Goal: Navigation & Orientation: Find specific page/section

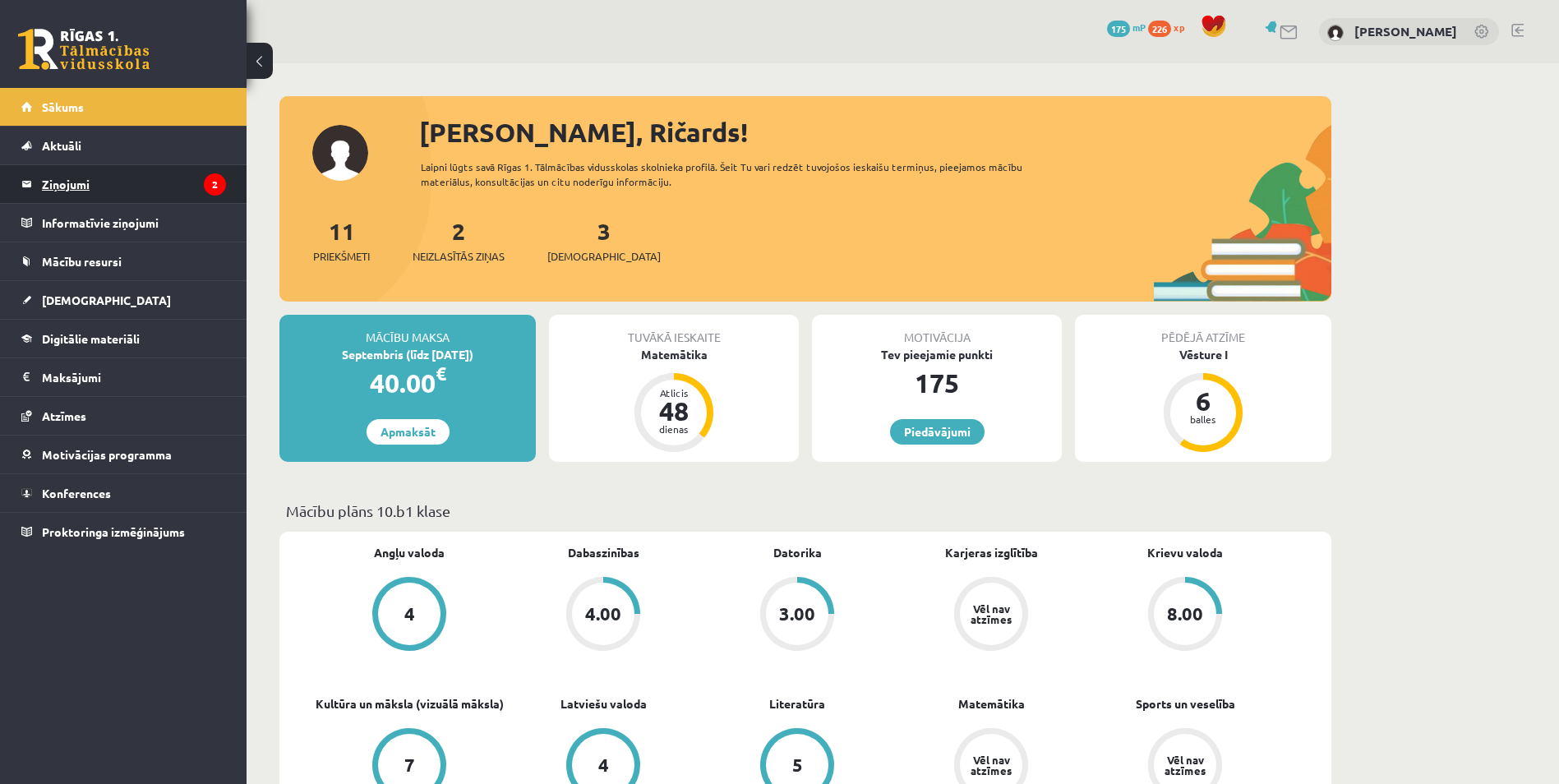
click at [104, 172] on legend "Ziņojumi 2" at bounding box center [134, 184] width 184 height 38
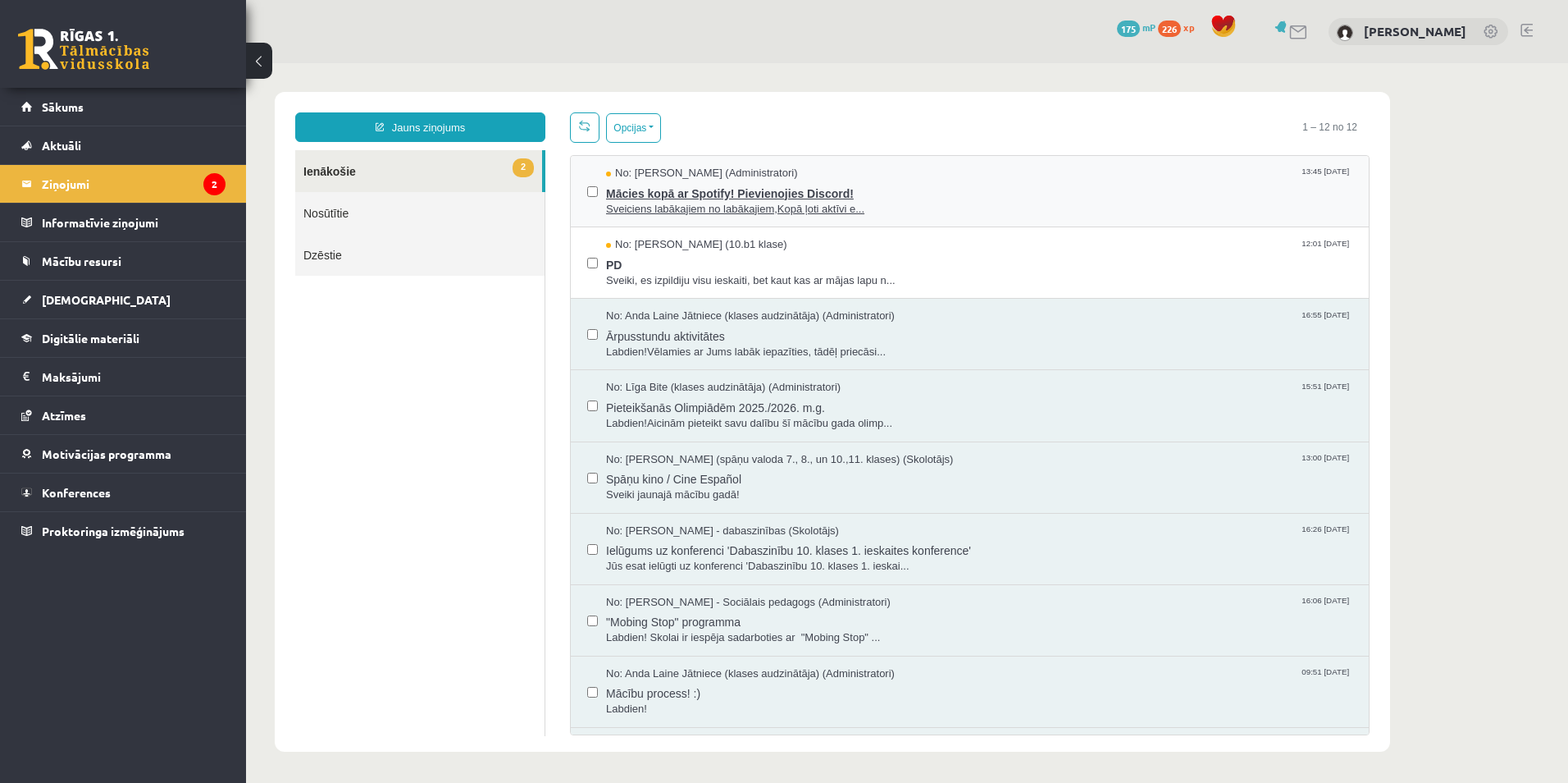
click at [879, 210] on span "Sveiciens labākajiem no labākajiem,Kopā ļoti aktīvi e..." at bounding box center [979, 210] width 746 height 16
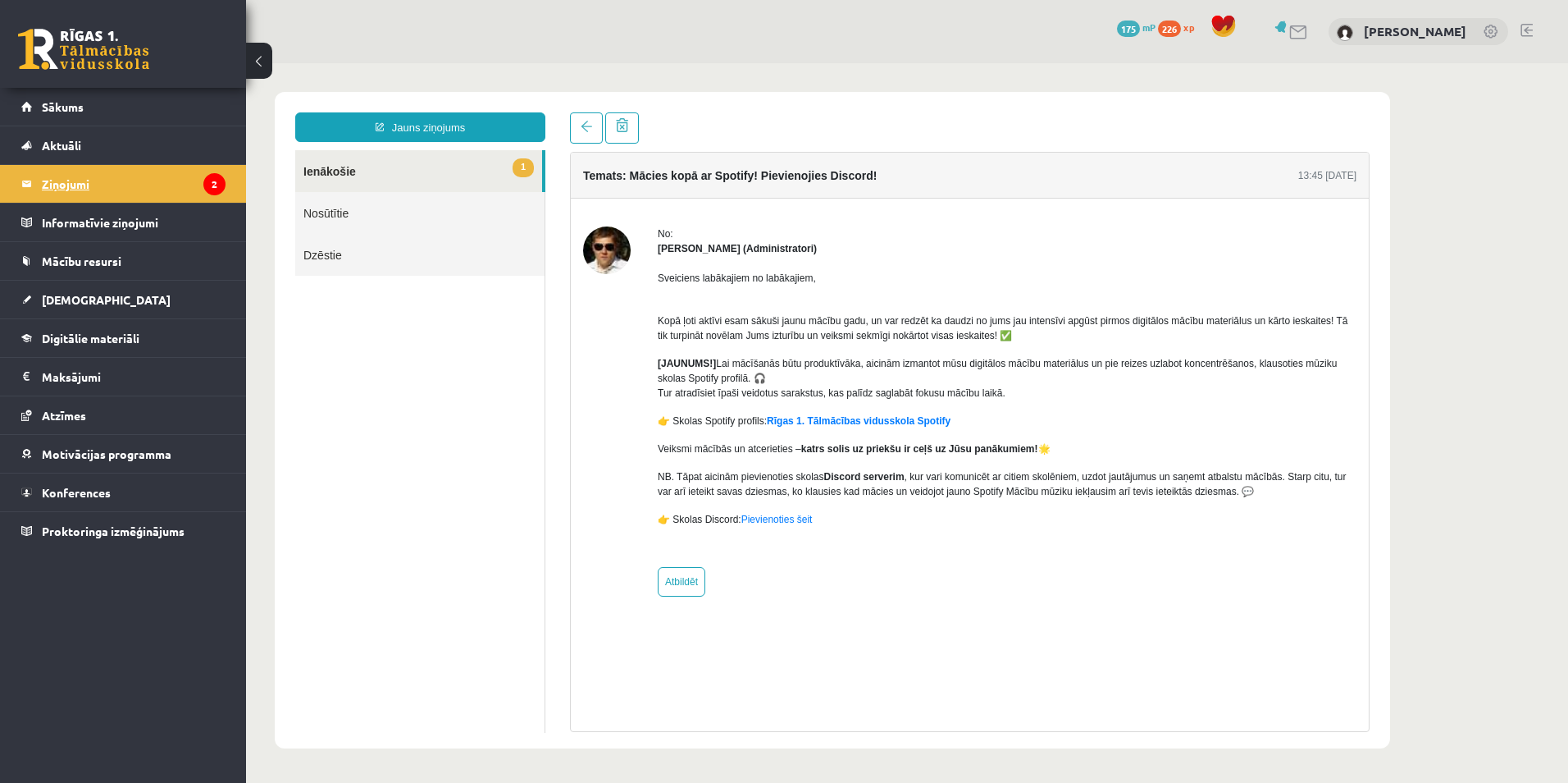
click at [68, 180] on legend "Ziņojumi 2" at bounding box center [133, 183] width 183 height 38
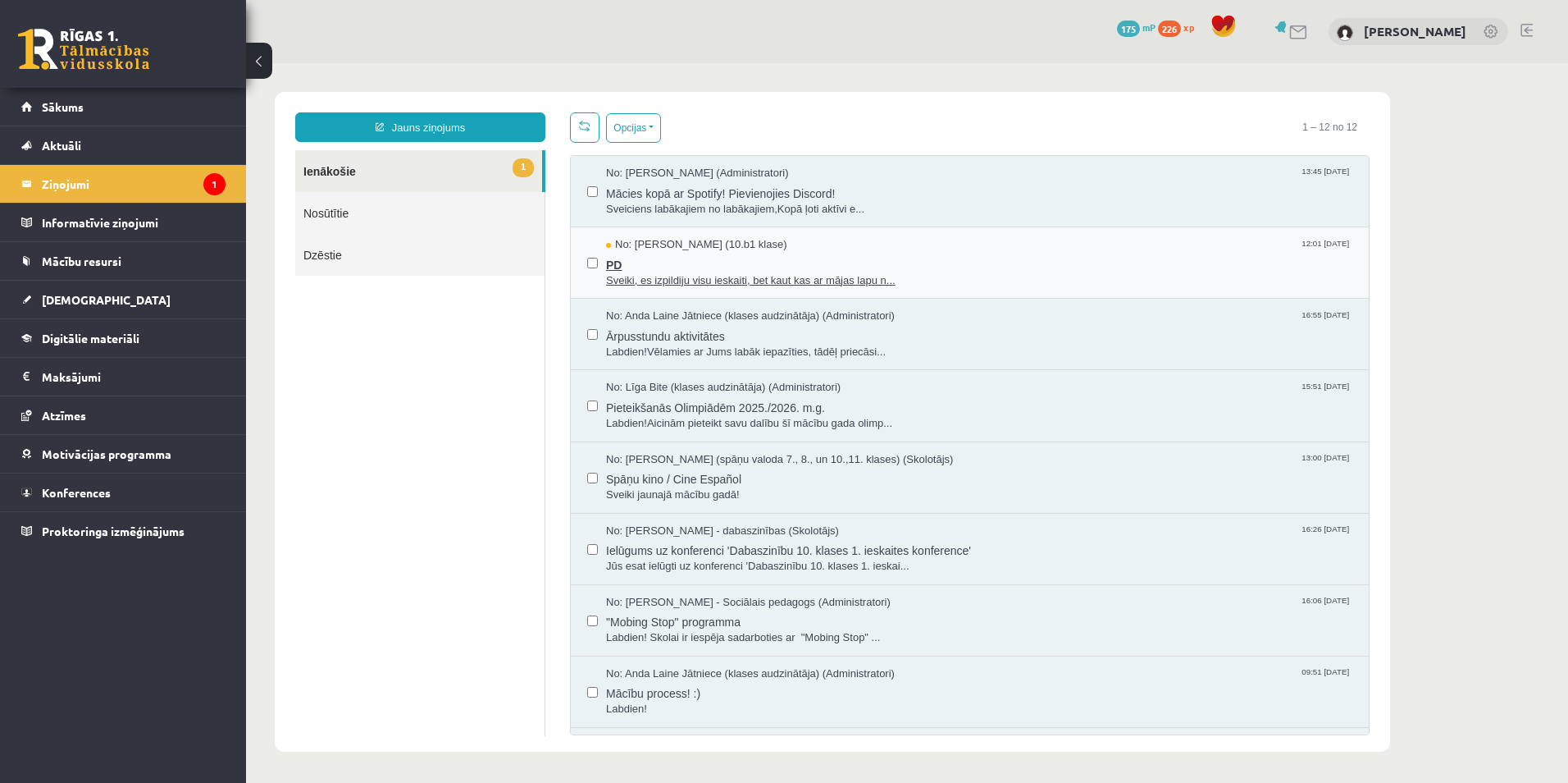
click at [656, 261] on span "PD" at bounding box center [979, 263] width 746 height 21
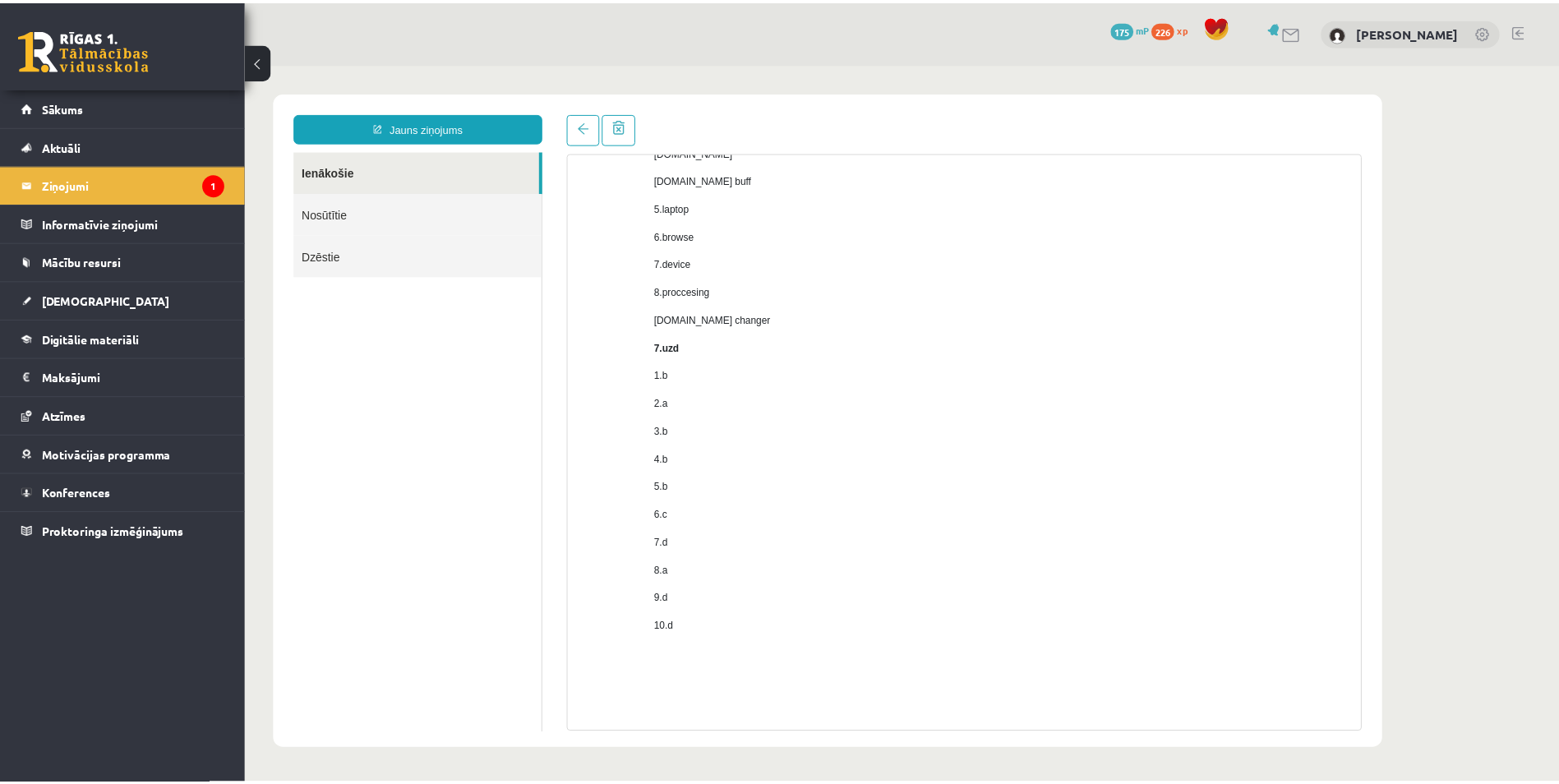
scroll to position [1007, 0]
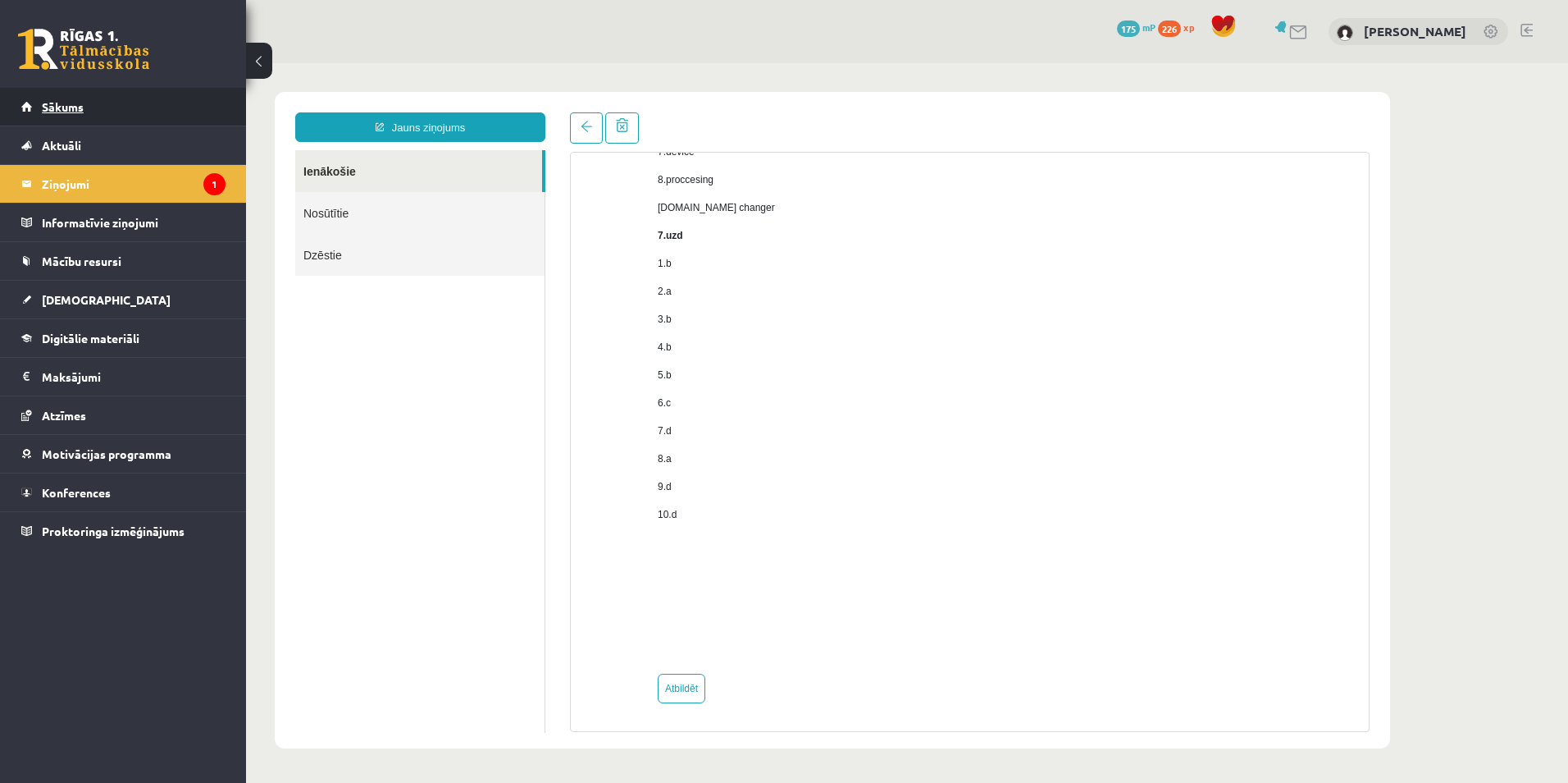
click at [58, 117] on link "Sākums" at bounding box center [123, 106] width 204 height 38
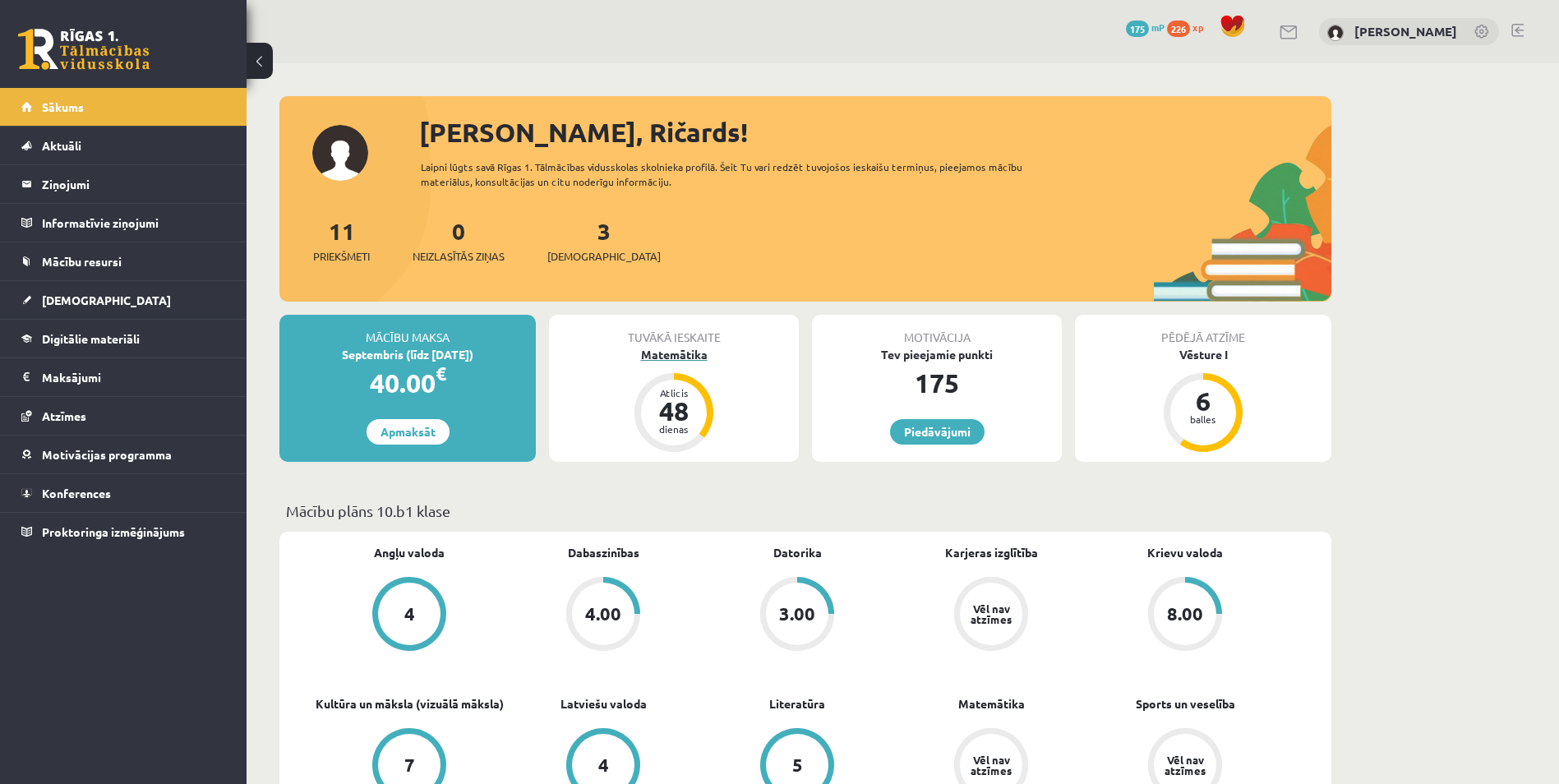
click at [707, 351] on div "Matemātika" at bounding box center [673, 354] width 249 height 17
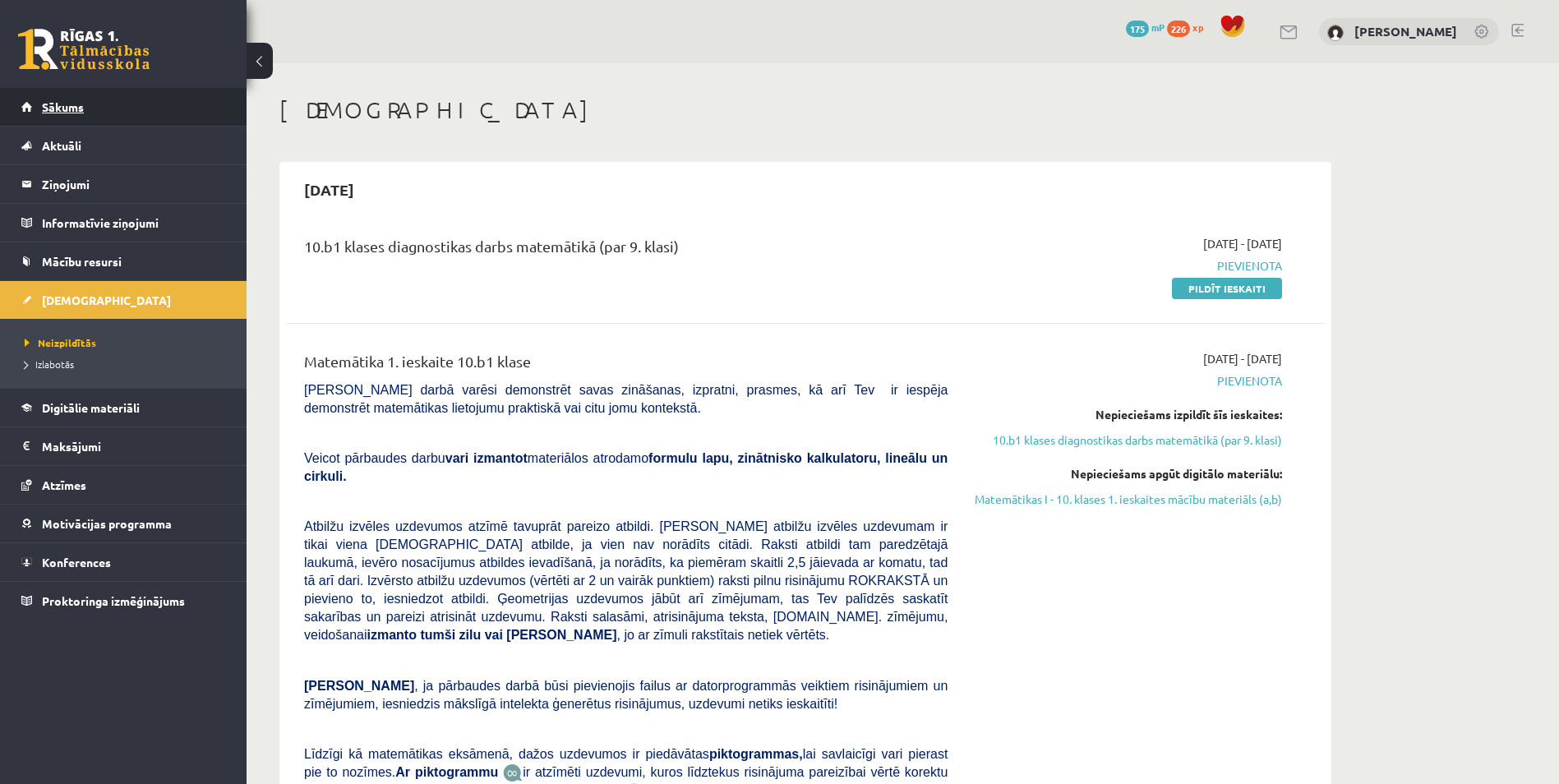
click at [82, 114] on link "Sākums" at bounding box center [123, 106] width 204 height 38
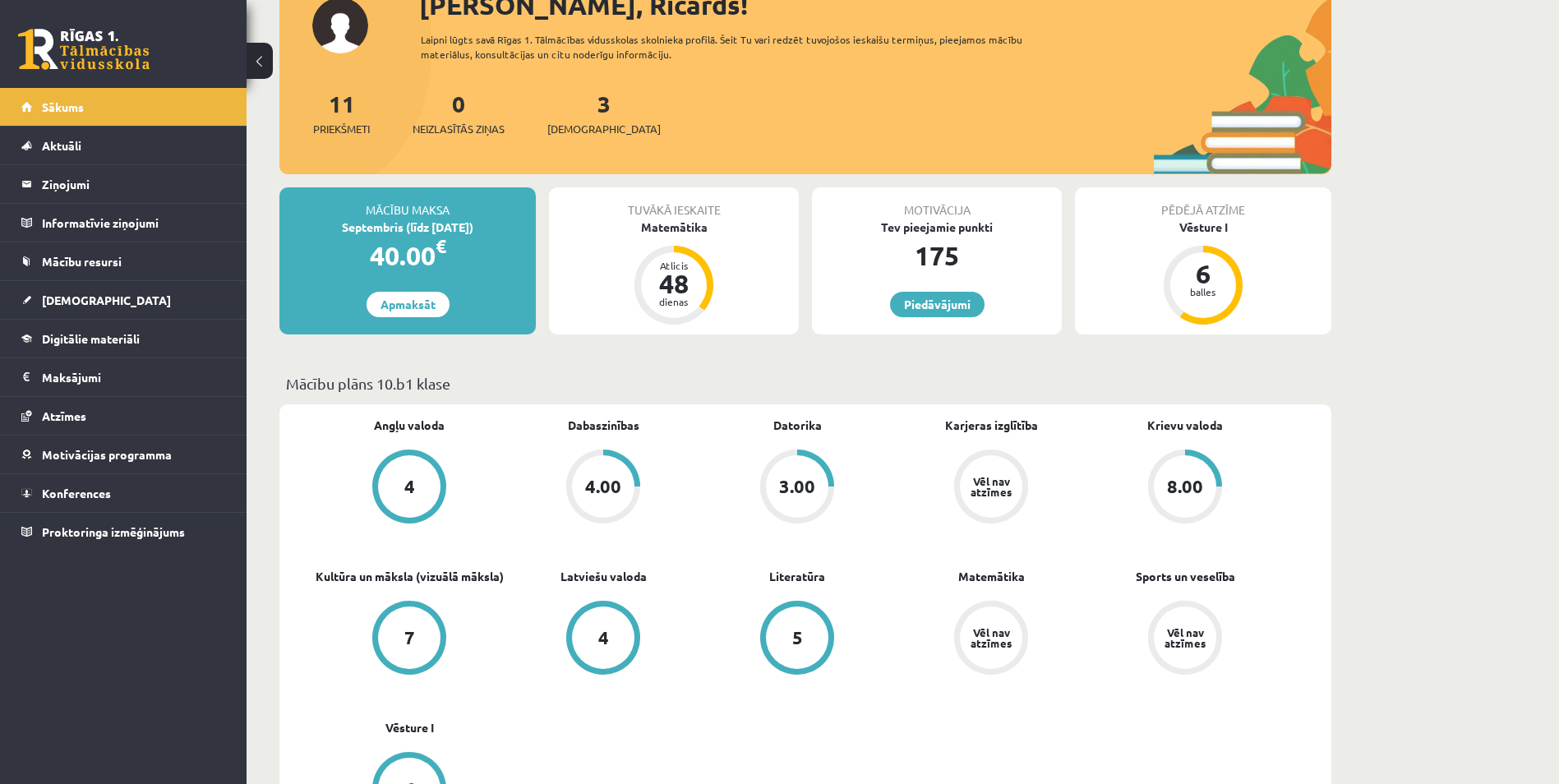
scroll to position [126, 0]
click at [908, 298] on link "Piedāvājumi" at bounding box center [937, 305] width 94 height 25
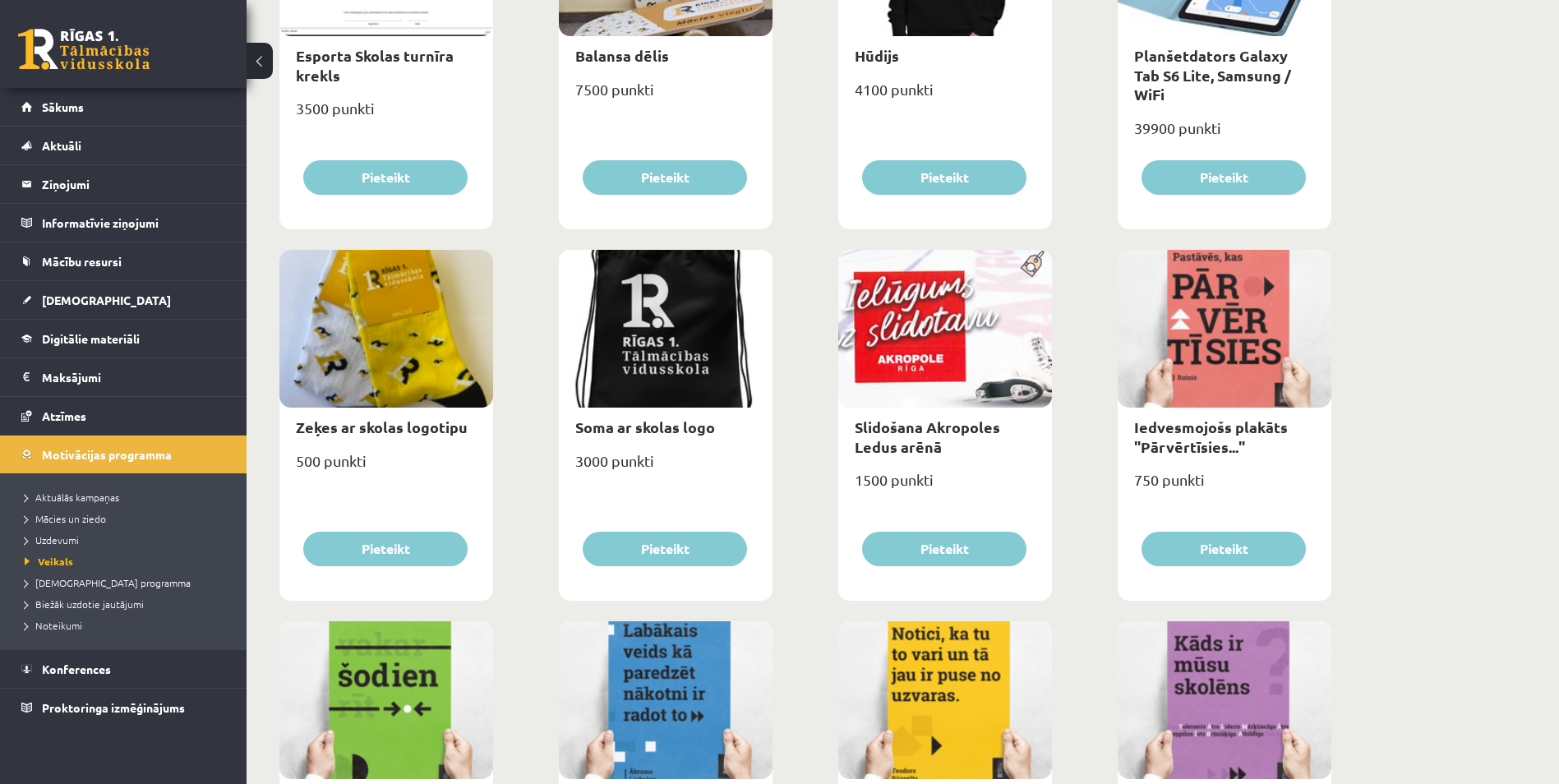
scroll to position [1739, 0]
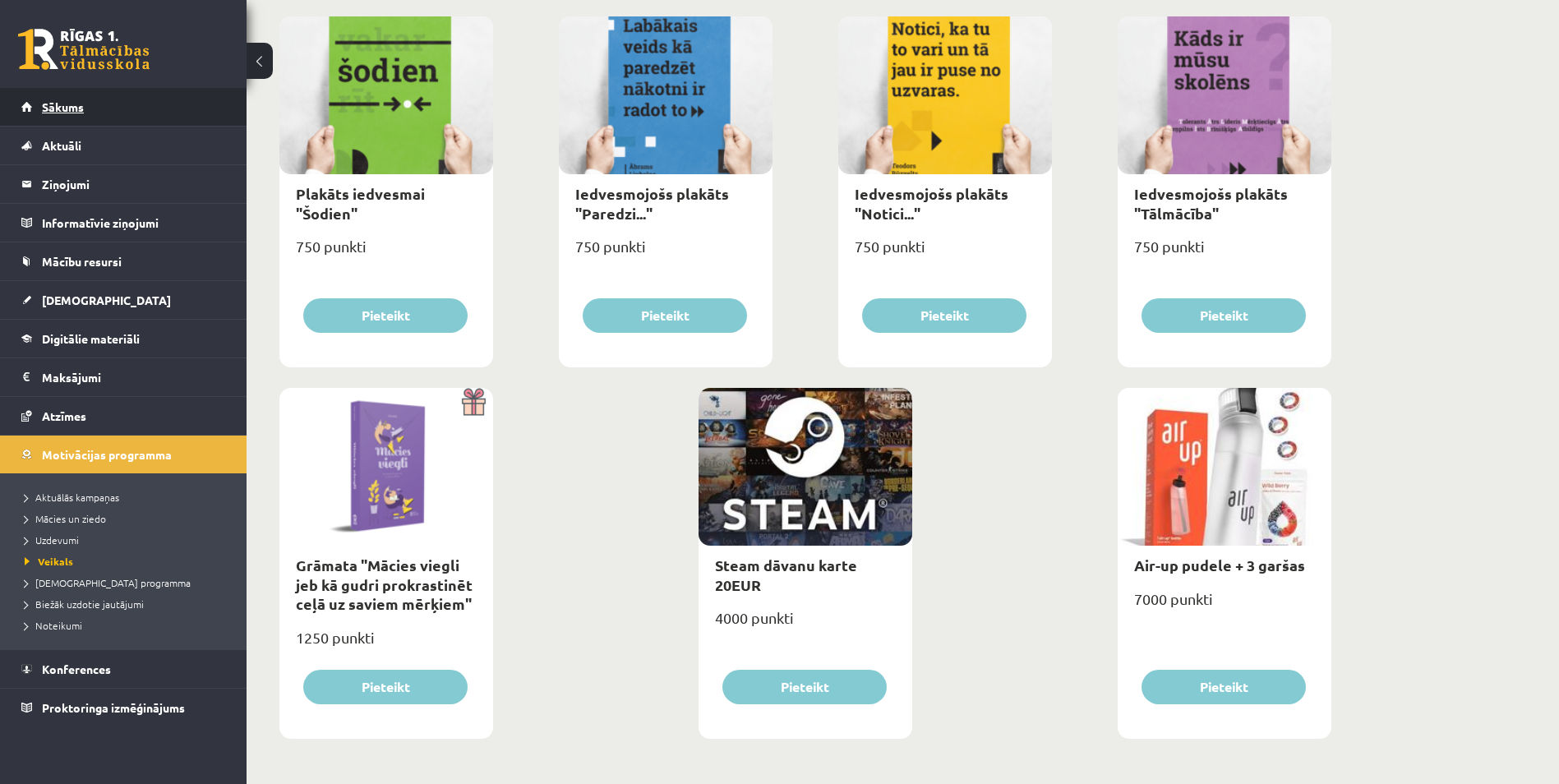
click at [78, 100] on link "Sākums" at bounding box center [123, 106] width 204 height 38
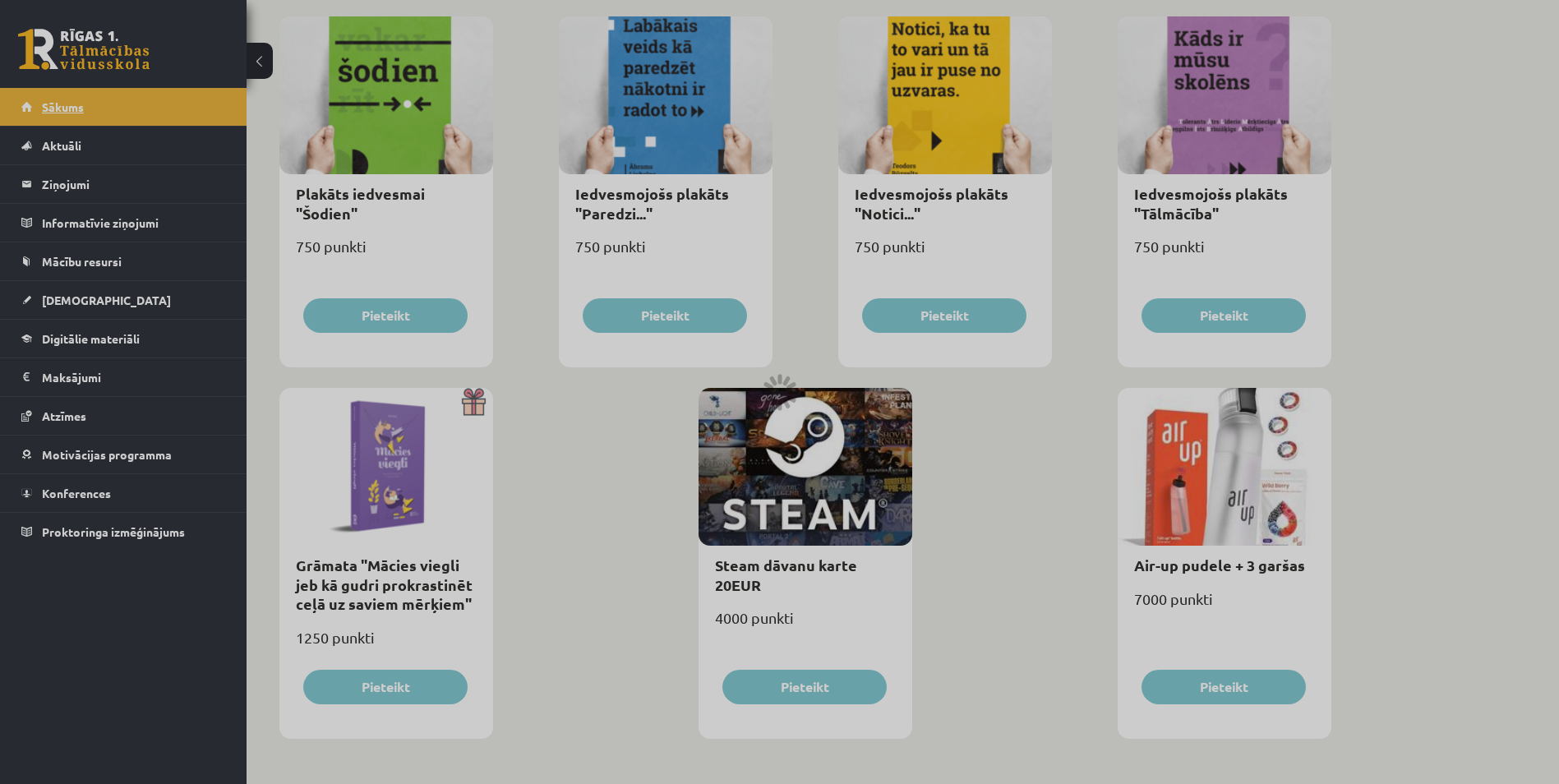
scroll to position [1509, 0]
